Goal: Task Accomplishment & Management: Manage account settings

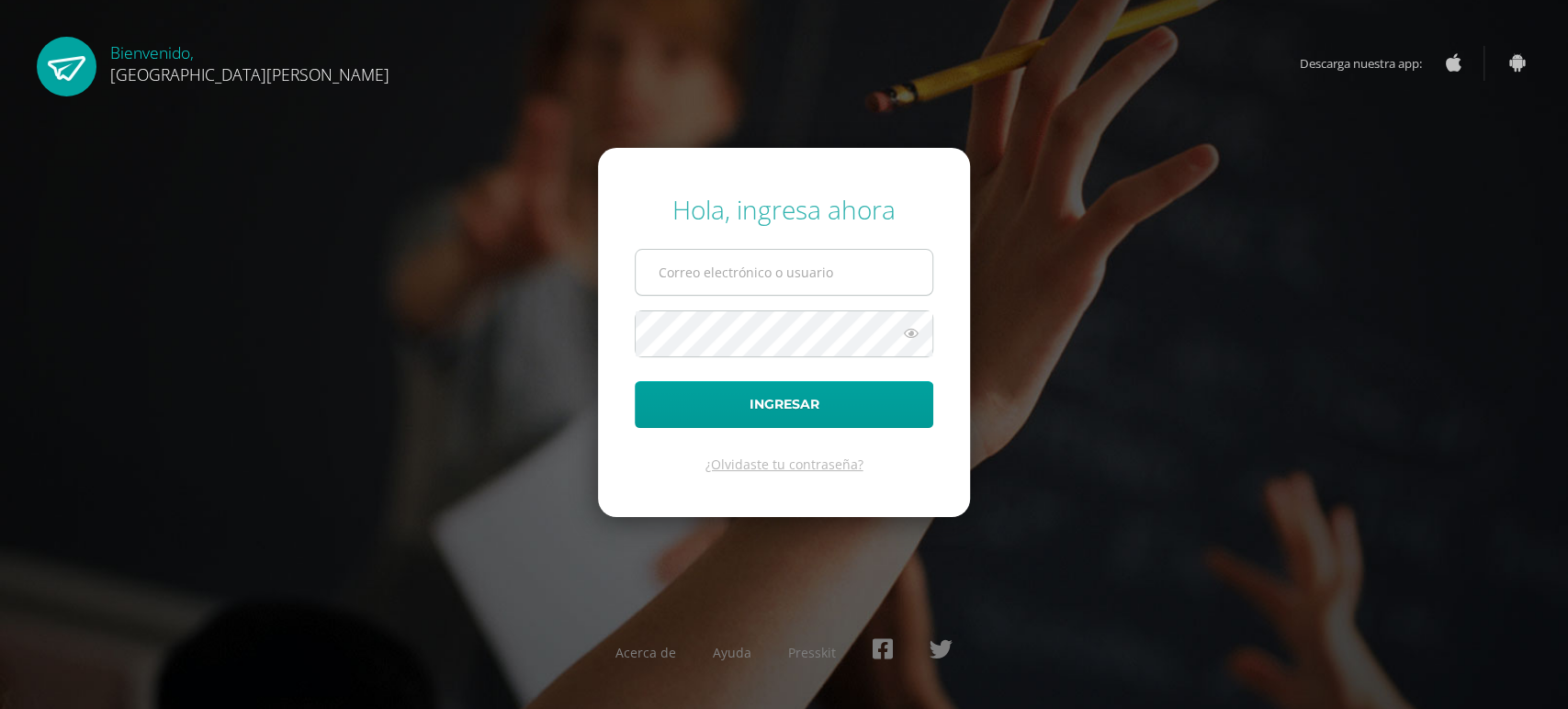
click at [915, 252] on input "text" at bounding box center [784, 273] width 297 height 45
type input "r8401@bilinguesanjuan.edu.gt"
click at [635, 381] on button "Ingresar" at bounding box center [784, 404] width 299 height 47
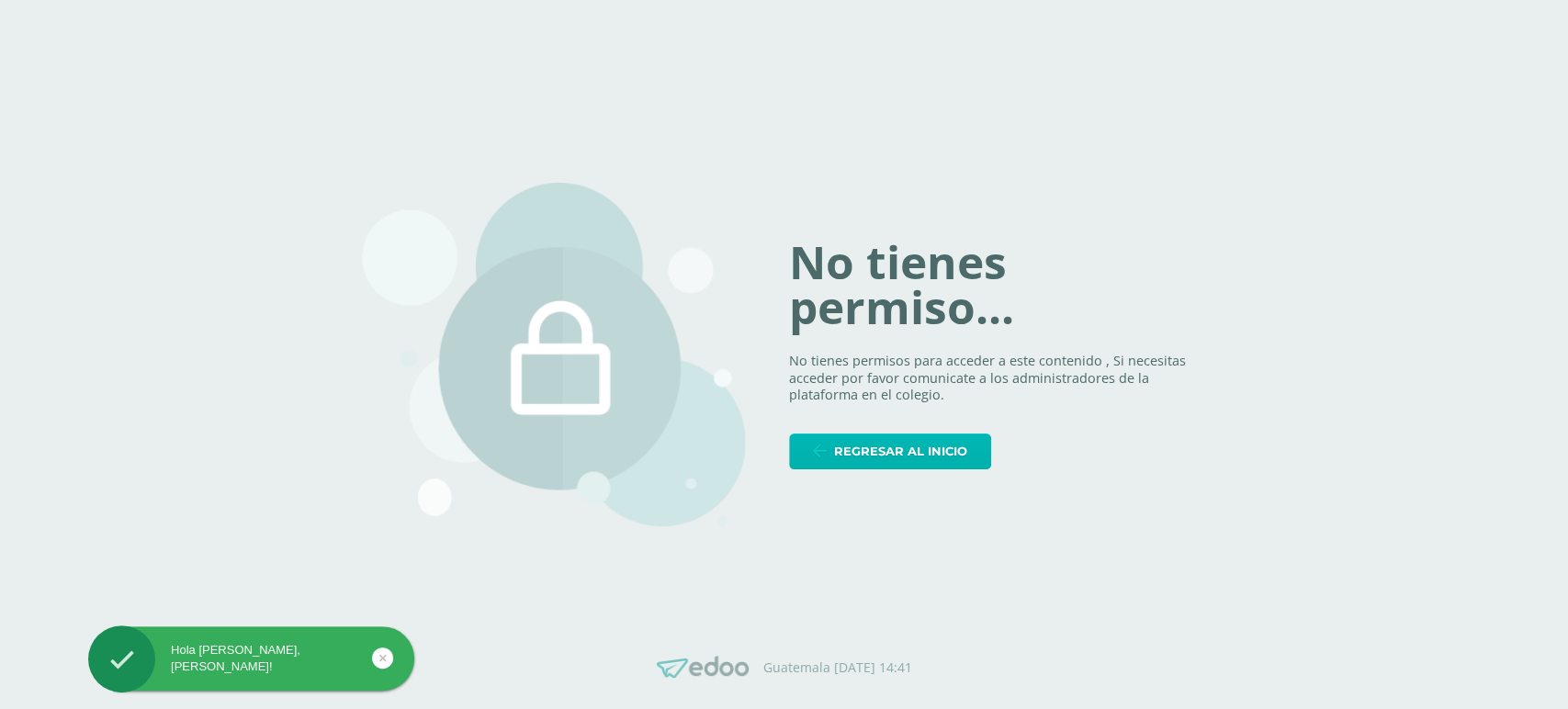
click at [852, 447] on span "Regresar al inicio" at bounding box center [901, 451] width 133 height 34
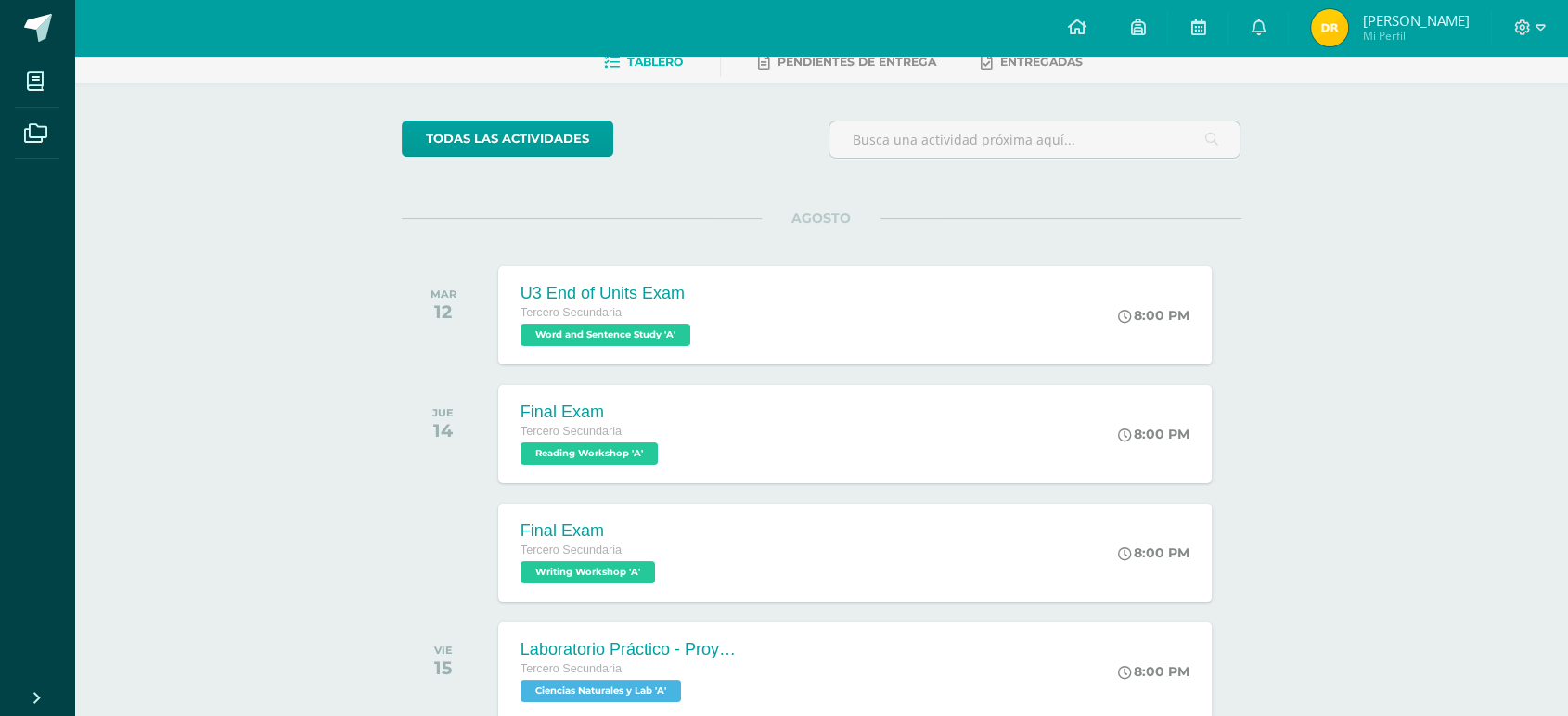
scroll to position [103, 0]
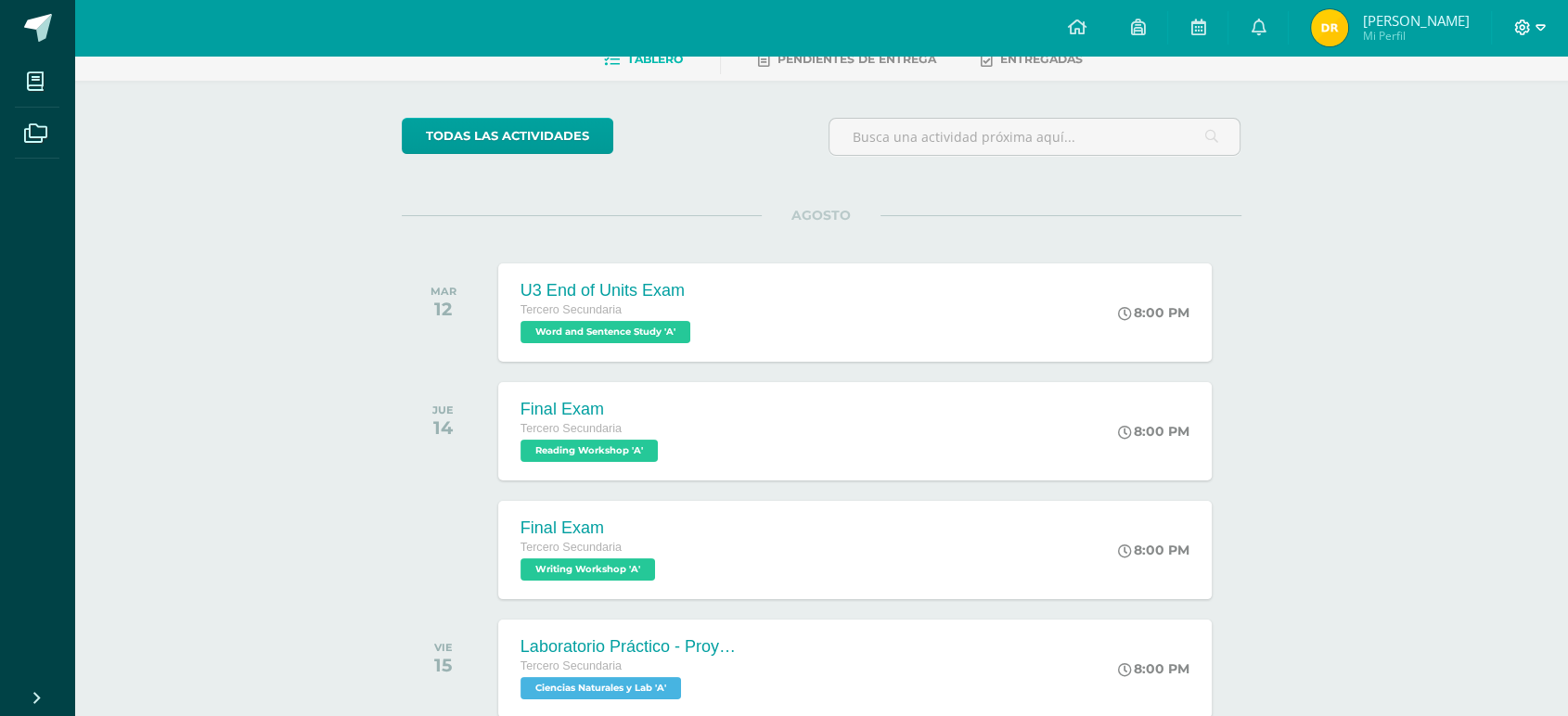
click at [1534, 24] on span at bounding box center [1530, 28] width 31 height 21
click at [1465, 132] on span "Cerrar sesión" at bounding box center [1481, 127] width 84 height 18
